Goal: Information Seeking & Learning: Learn about a topic

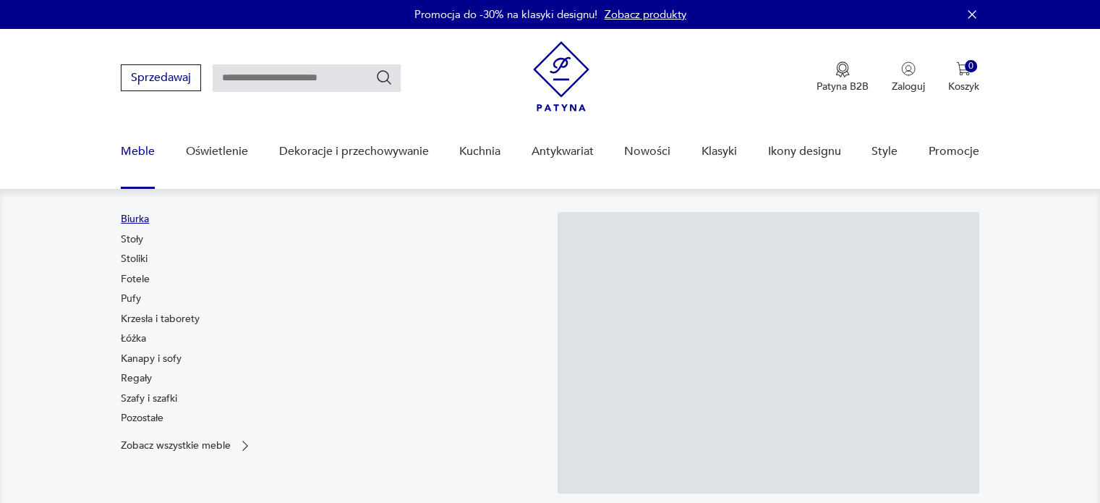
click at [130, 213] on link "Biurka" at bounding box center [135, 219] width 28 height 14
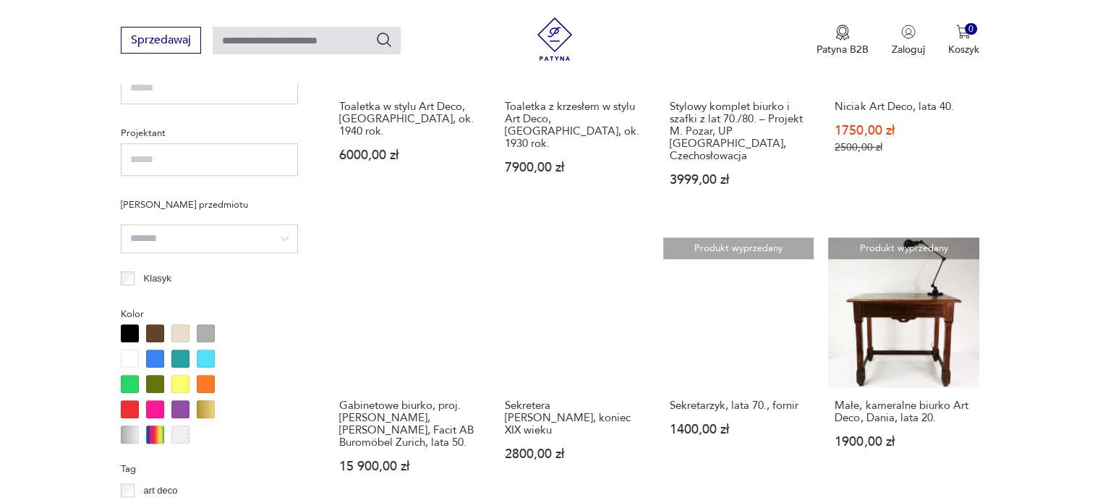
scroll to position [1201, 0]
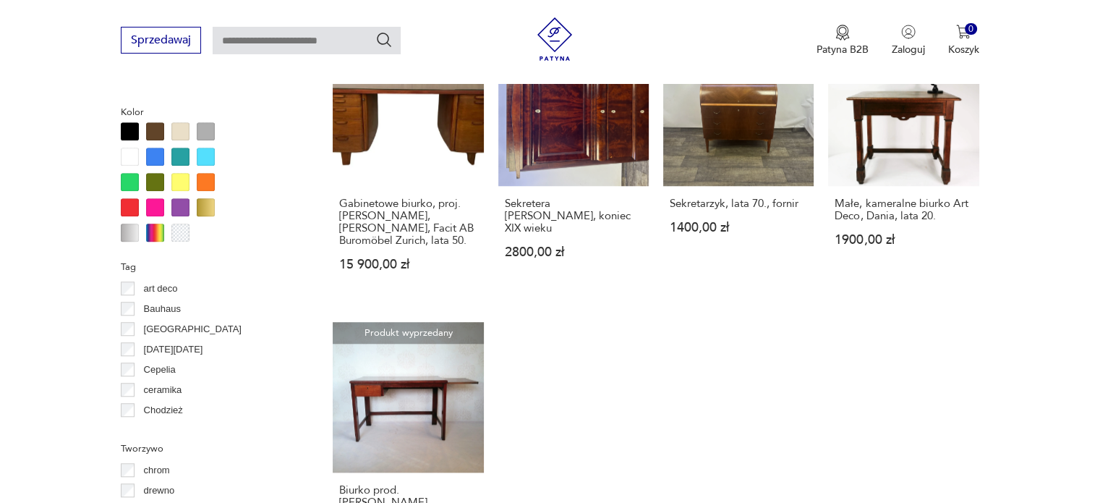
click at [146, 310] on p "Bauhaus" at bounding box center [162, 309] width 37 height 16
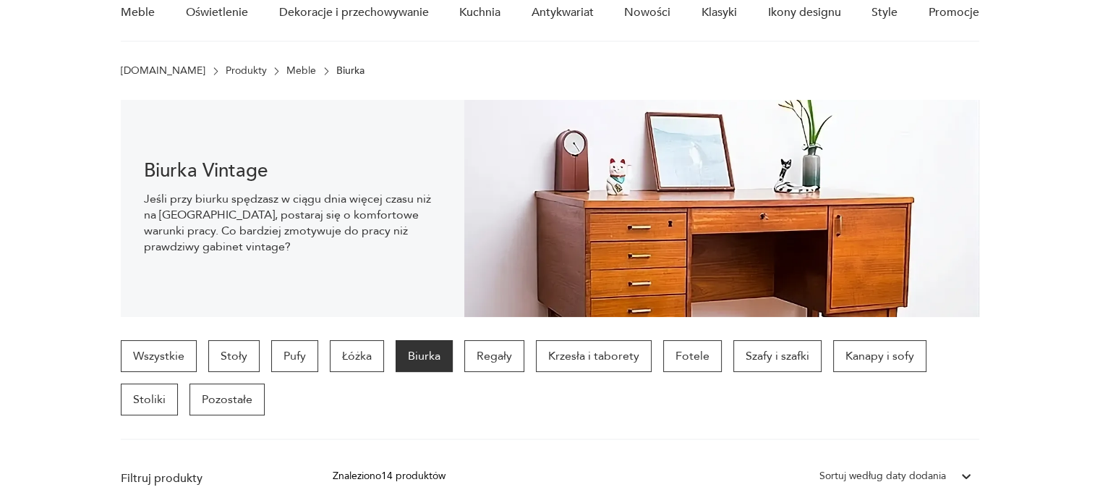
scroll to position [76, 0]
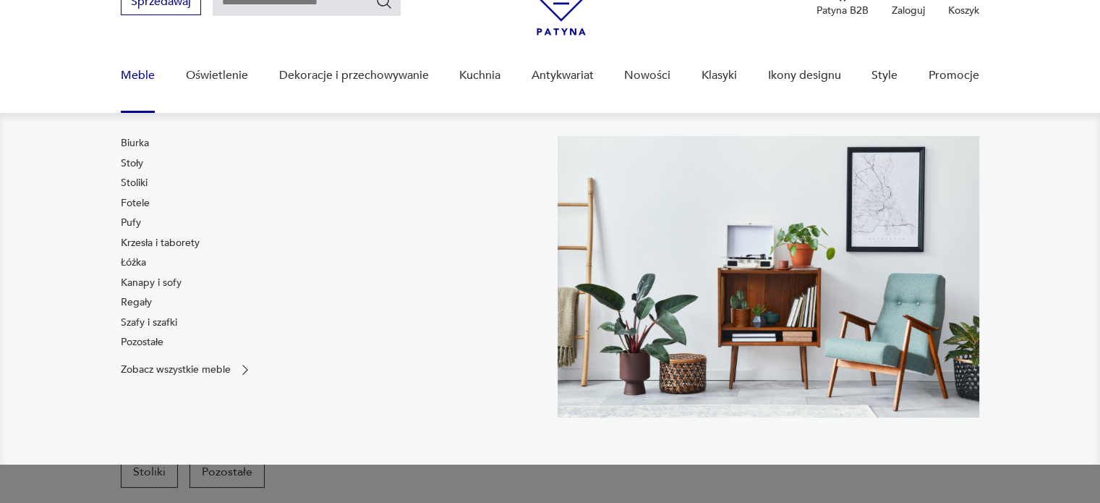
click at [141, 74] on link "Meble" at bounding box center [138, 76] width 34 height 56
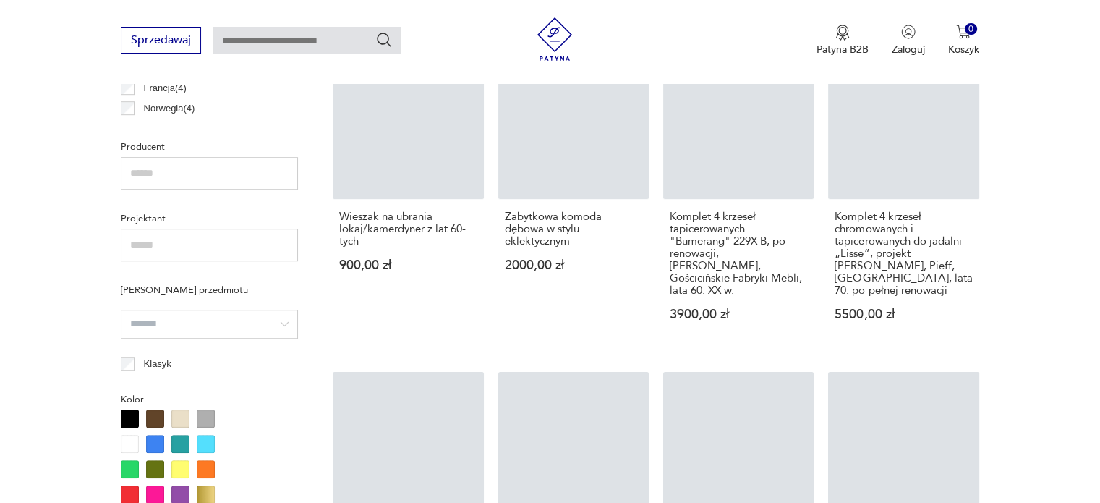
scroll to position [1298, 0]
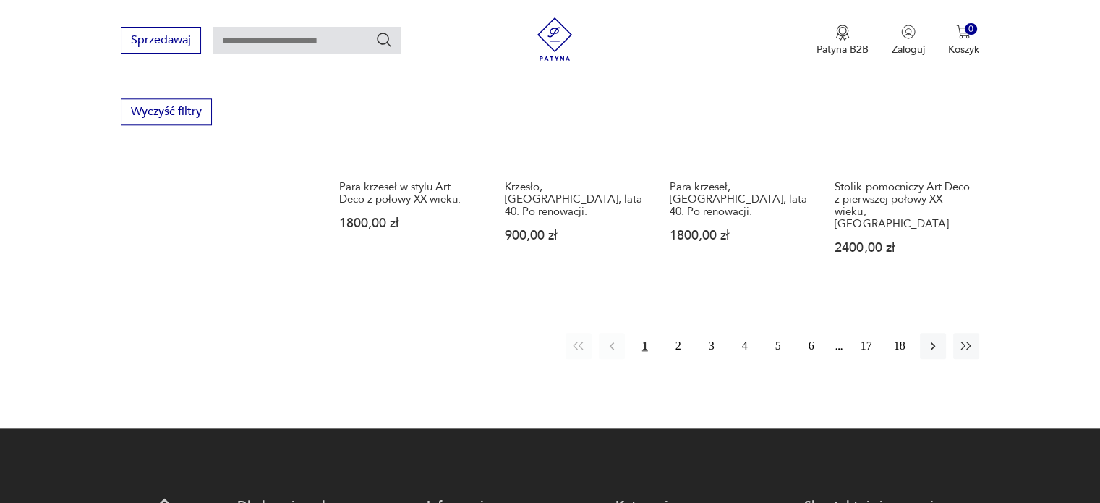
scroll to position [1583, 0]
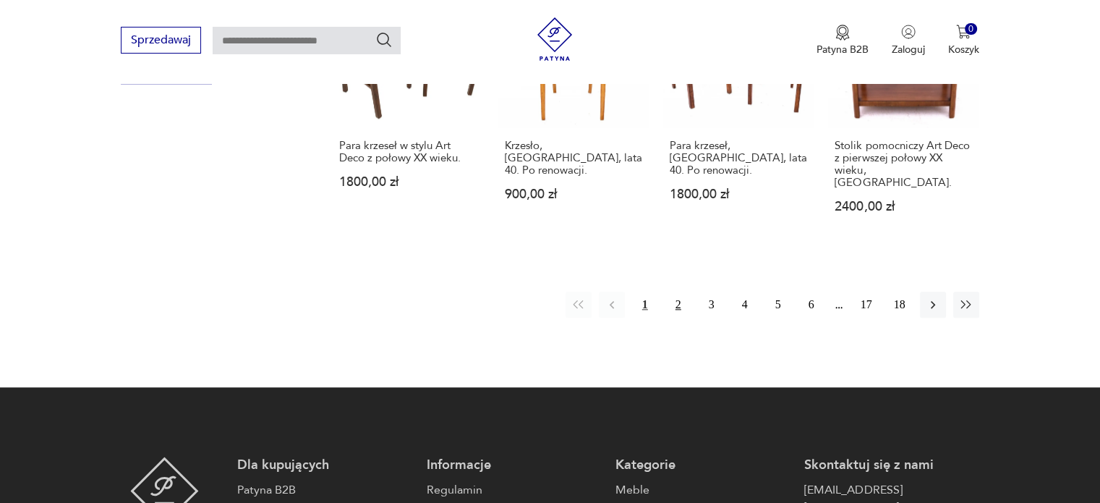
click at [678, 292] on button "2" at bounding box center [678, 305] width 26 height 26
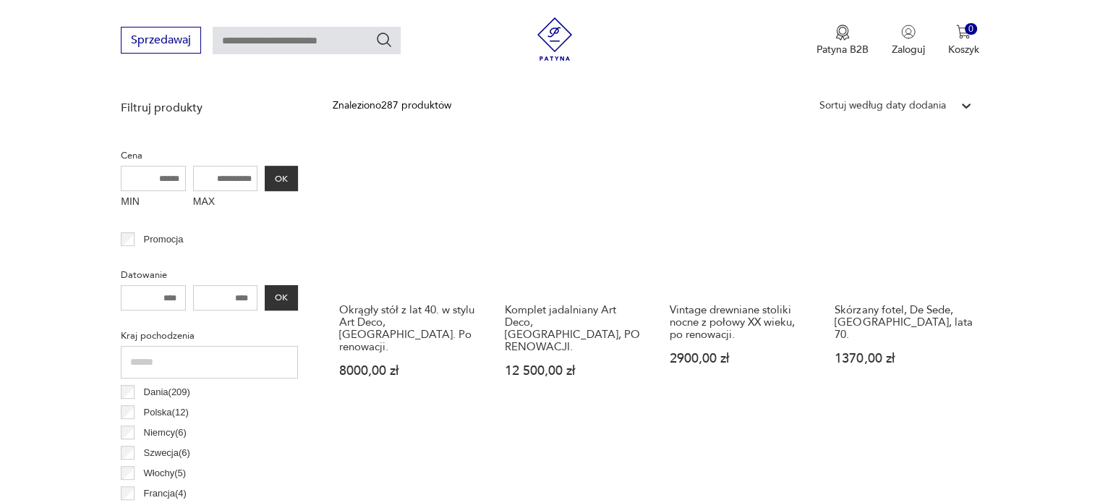
scroll to position [383, 0]
